Goal: Information Seeking & Learning: Learn about a topic

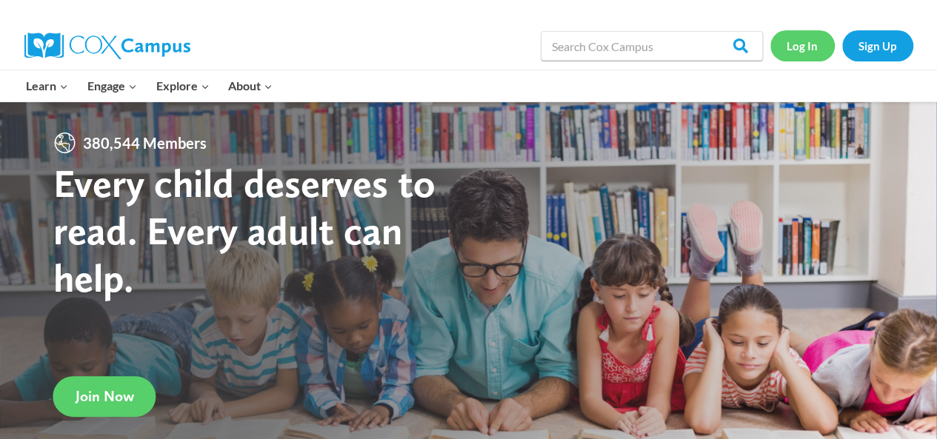
click at [804, 55] on link "Log In" at bounding box center [802, 45] width 64 height 30
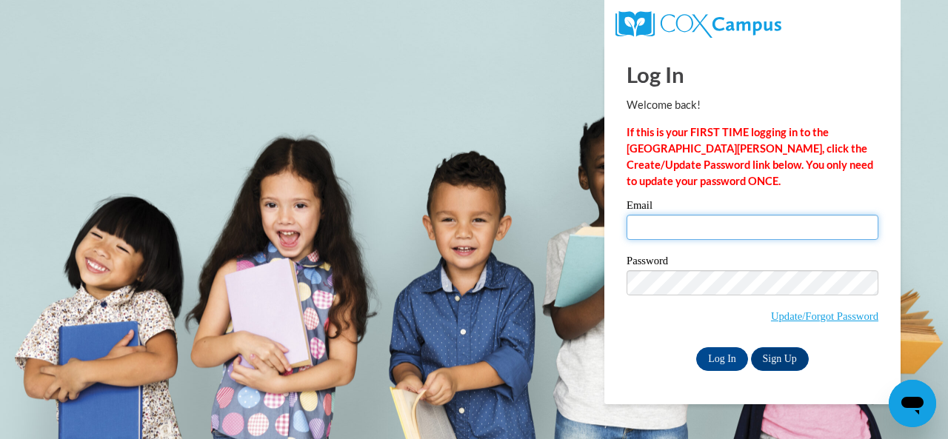
type input "E033517@muscogee.k12.ga.us"
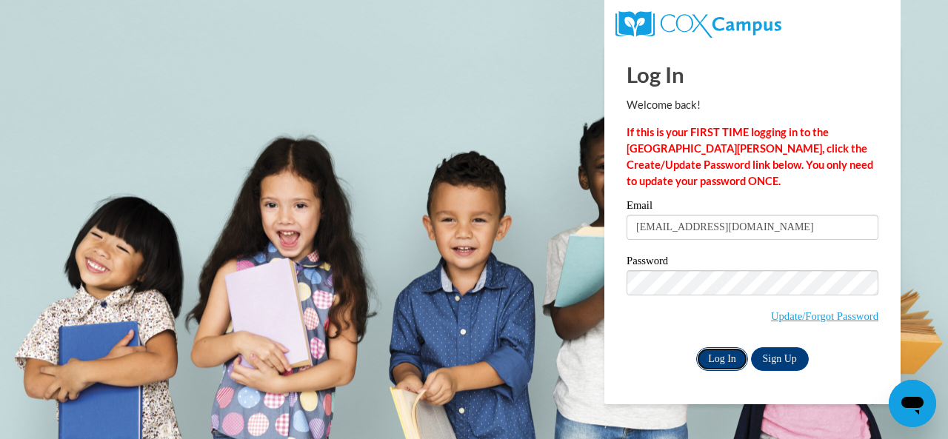
click at [723, 358] on input "Log In" at bounding box center [722, 359] width 52 height 24
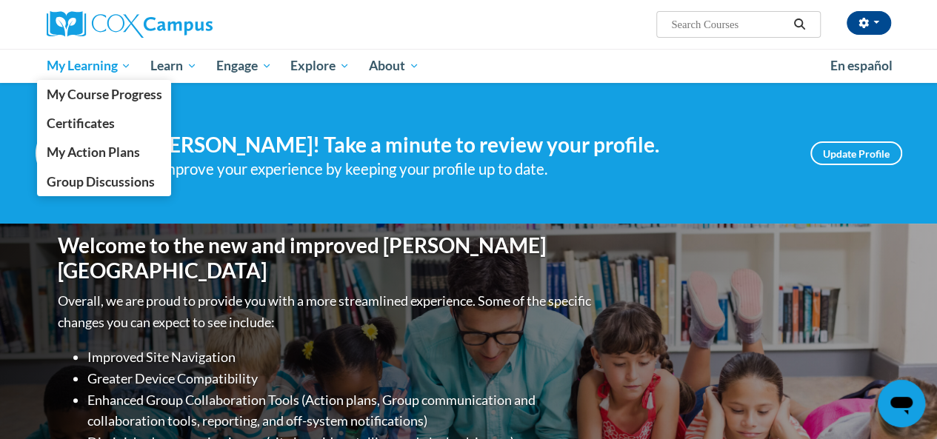
click at [118, 62] on span "My Learning" at bounding box center [88, 66] width 85 height 18
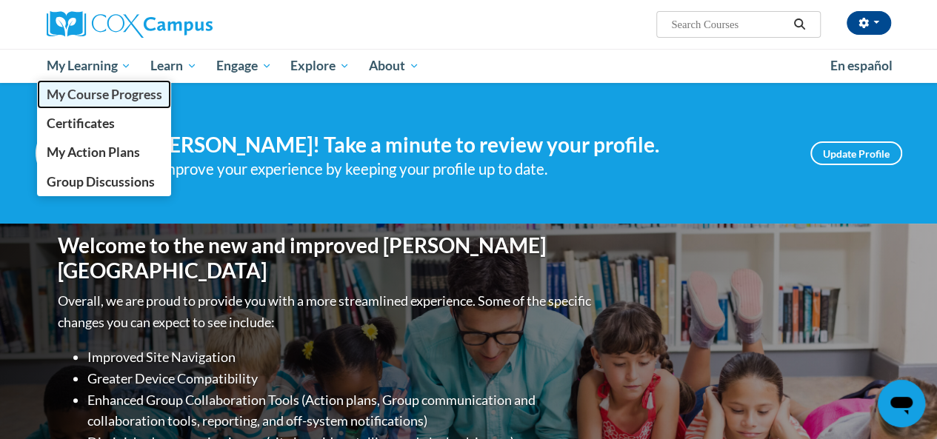
click at [65, 96] on span "My Course Progress" at bounding box center [104, 95] width 116 height 16
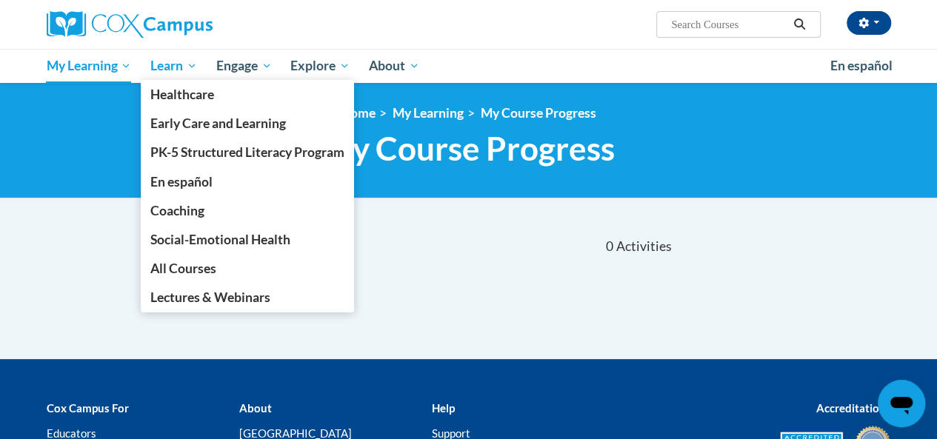
click at [186, 64] on span "Learn" at bounding box center [173, 66] width 47 height 18
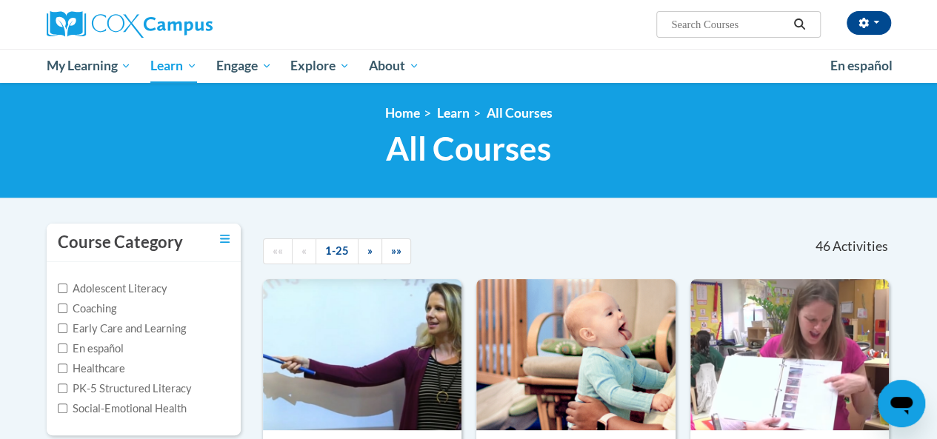
scroll to position [15, 0]
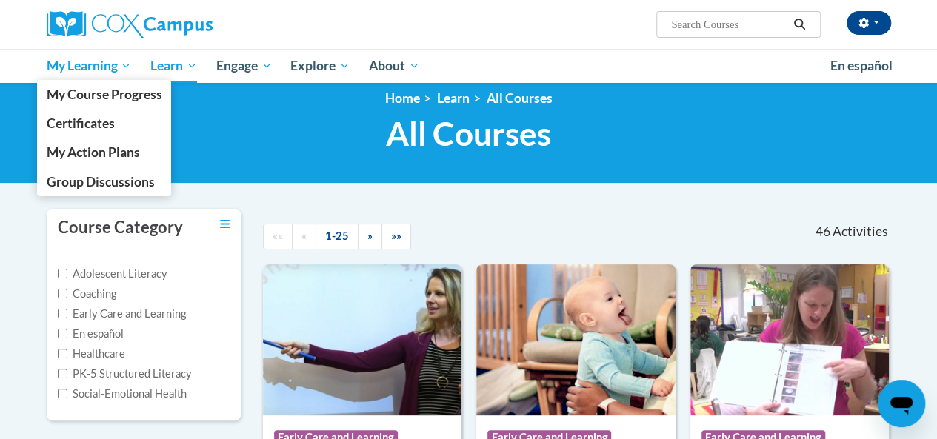
click at [89, 66] on span "My Learning" at bounding box center [88, 66] width 85 height 18
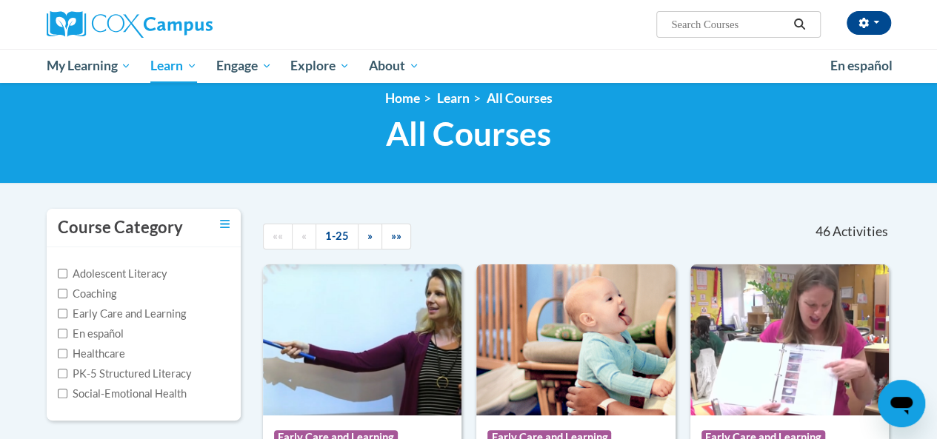
click at [692, 27] on input "Search..." at bounding box center [728, 25] width 118 height 18
type input "data driven"
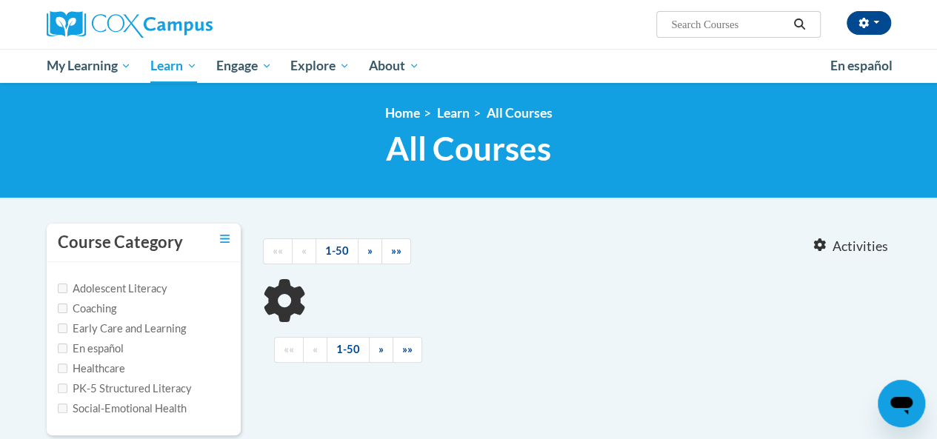
type input "data driven"
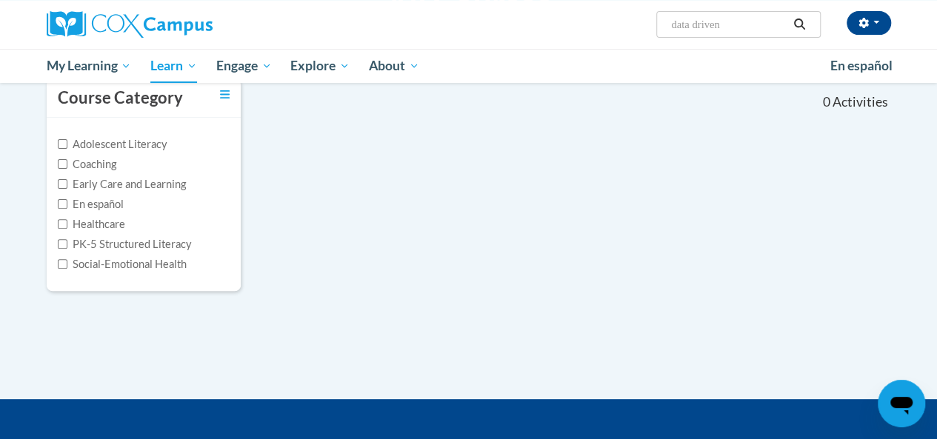
scroll to position [116, 0]
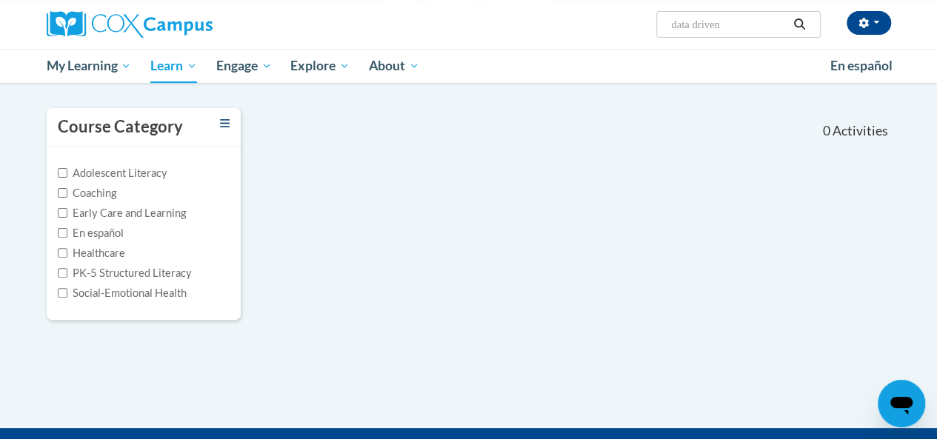
click at [224, 124] on icon "Toggle collapse" at bounding box center [225, 123] width 10 height 11
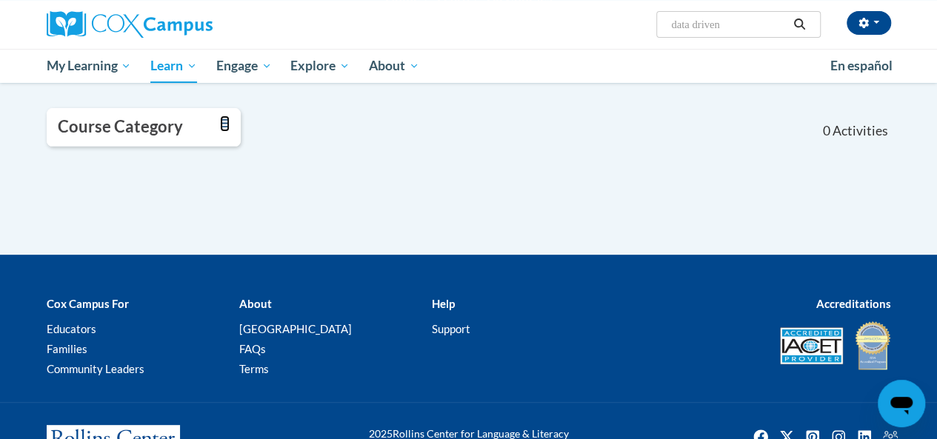
click at [227, 124] on icon "Toggle collapse" at bounding box center [225, 123] width 10 height 8
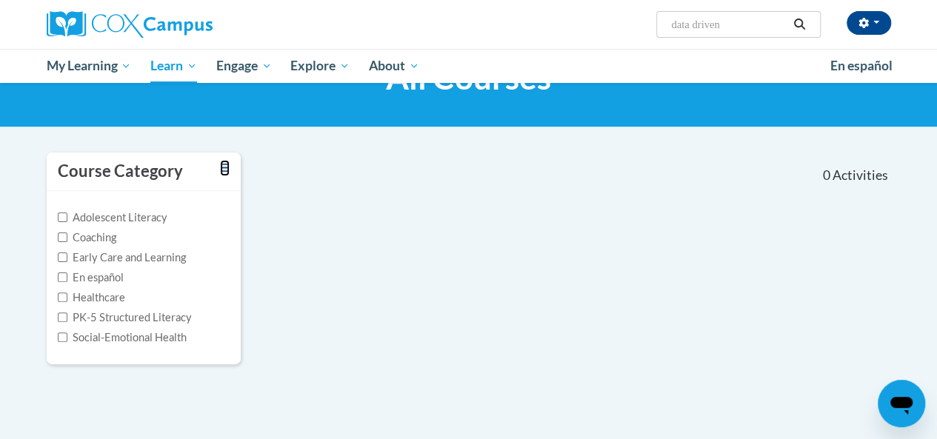
scroll to position [0, 0]
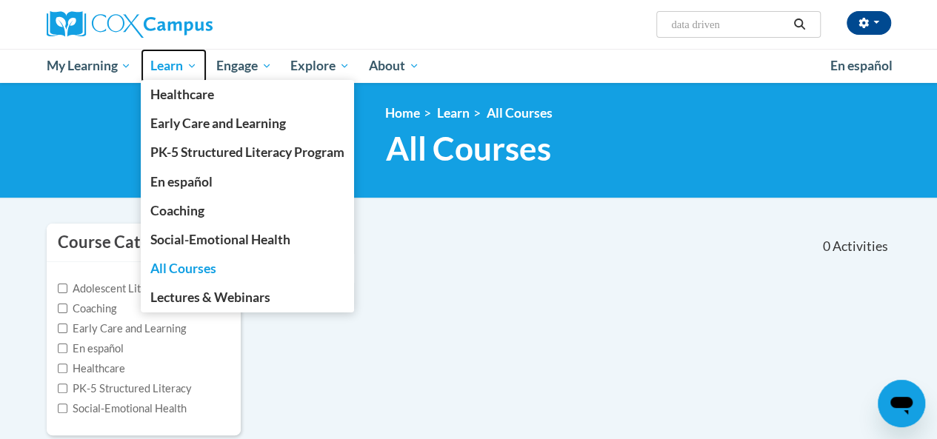
click at [172, 65] on span "Learn" at bounding box center [173, 66] width 47 height 18
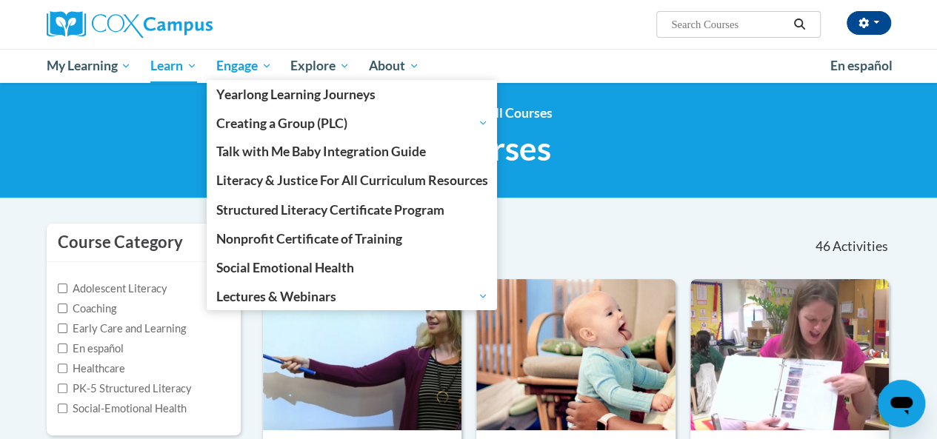
click at [249, 65] on span "Engage" at bounding box center [244, 66] width 56 height 18
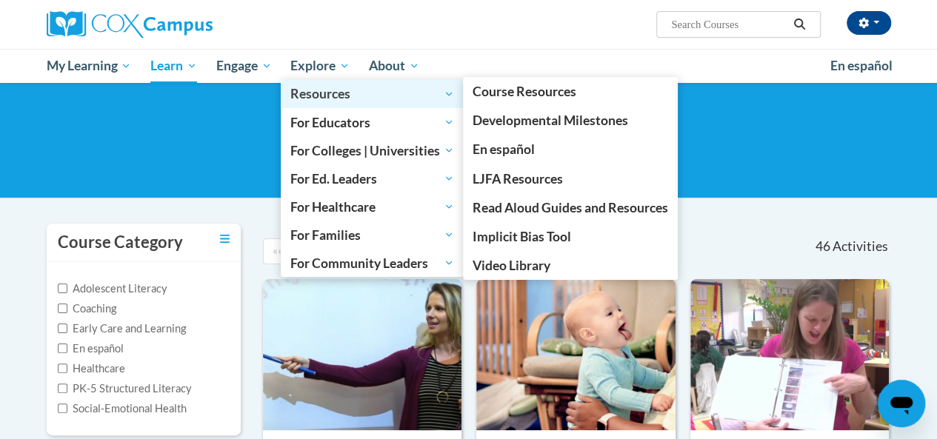
click at [335, 81] on link "Resources" at bounding box center [372, 94] width 183 height 28
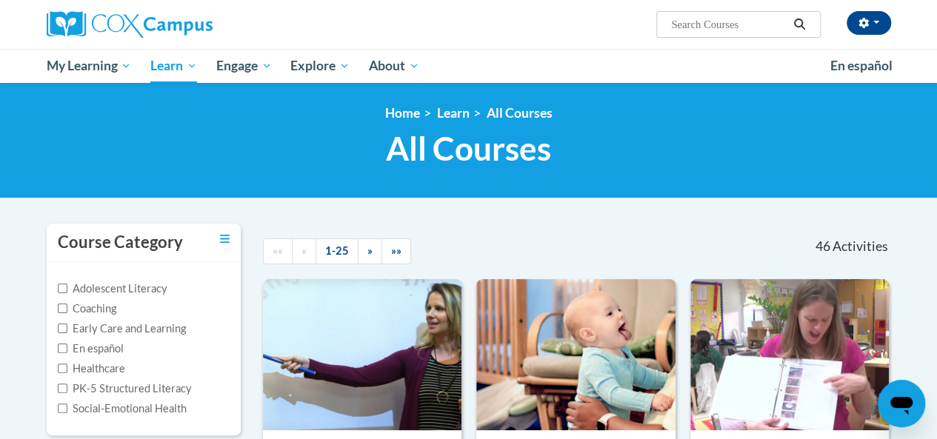
click at [763, 180] on div "<en>My Learning</en><fr>New fr_My Learning</fr><it>New it_My Learning</it><de>N…" at bounding box center [468, 141] width 937 height 116
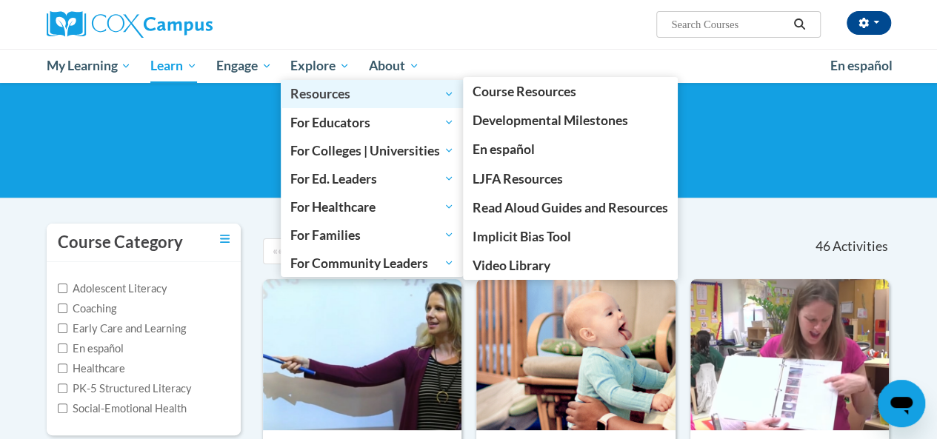
click at [333, 81] on link "Resources" at bounding box center [372, 94] width 183 height 28
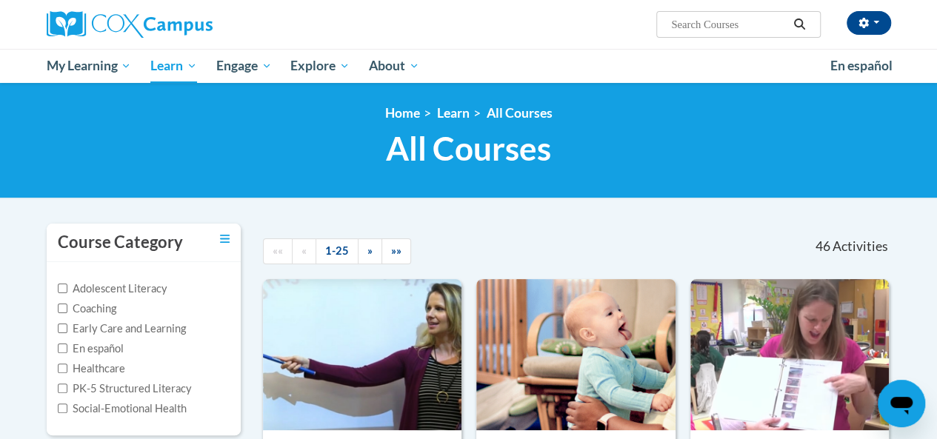
click at [739, 164] on h1 "All Courses All Courses" at bounding box center [469, 148] width 844 height 39
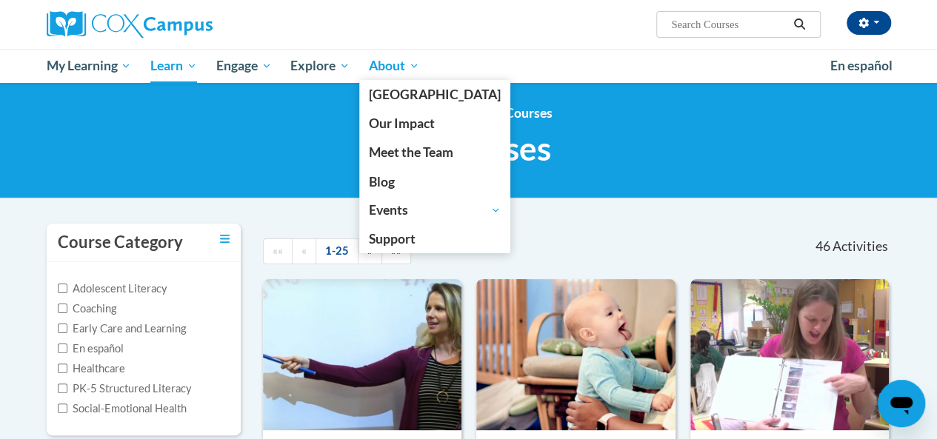
click at [401, 64] on span "About" at bounding box center [394, 66] width 50 height 18
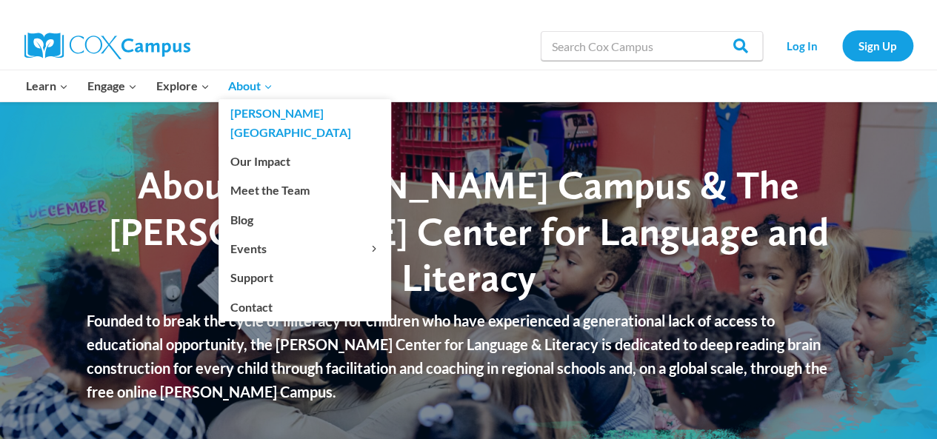
click at [273, 99] on link "[GEOGRAPHIC_DATA]" at bounding box center [304, 122] width 173 height 47
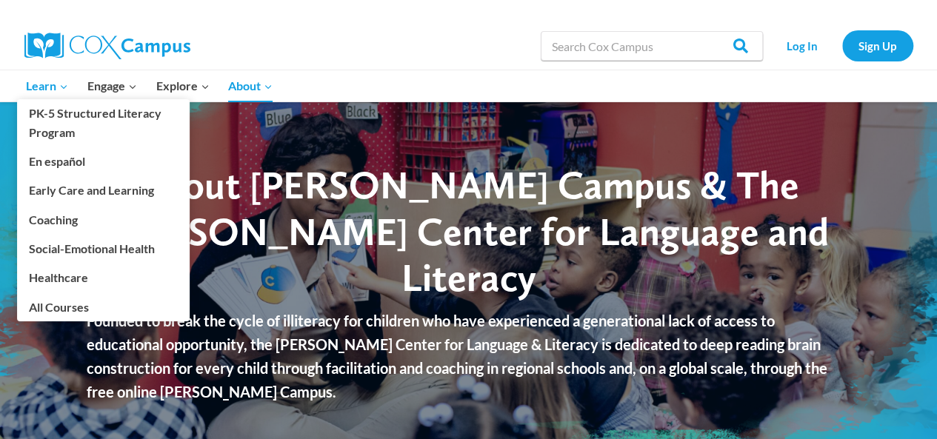
click at [62, 83] on icon "Expand" at bounding box center [64, 86] width 10 height 10
click at [71, 307] on link "All Courses" at bounding box center [103, 307] width 173 height 28
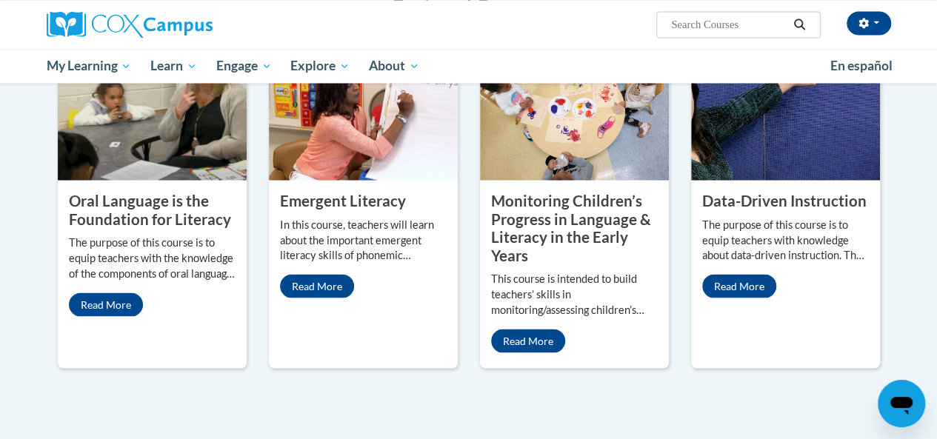
scroll to position [1305, 0]
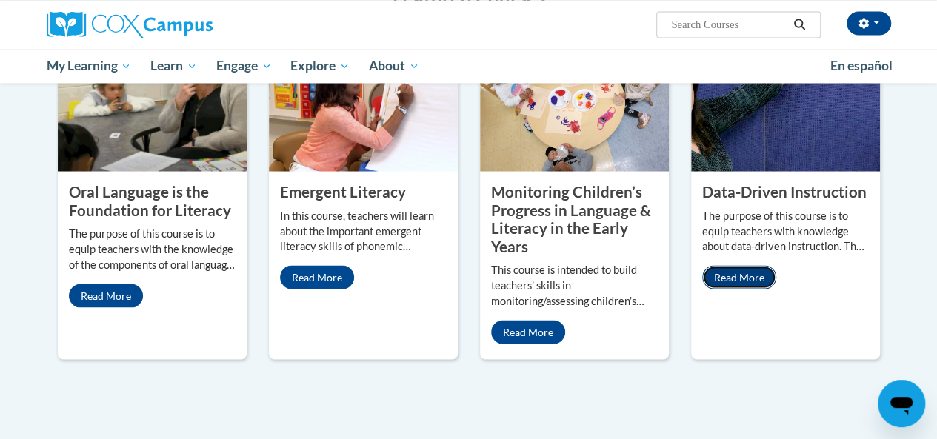
click at [752, 265] on link "Read More" at bounding box center [739, 277] width 74 height 24
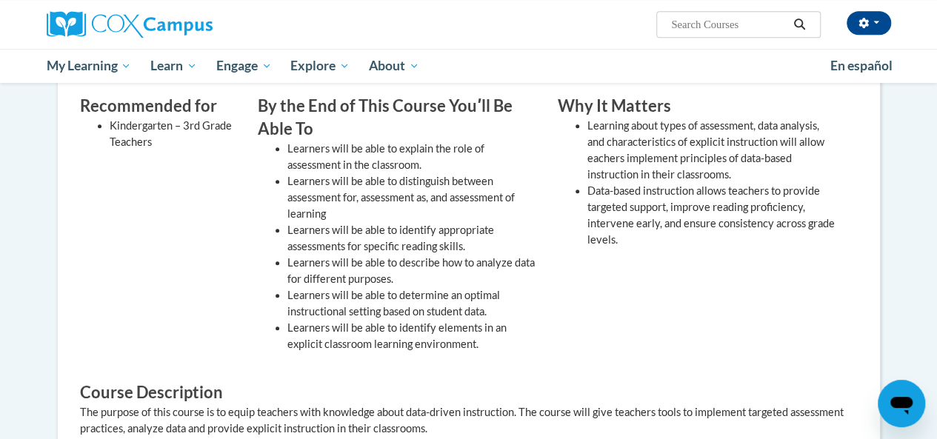
scroll to position [424, 0]
